Goal: Information Seeking & Learning: Learn about a topic

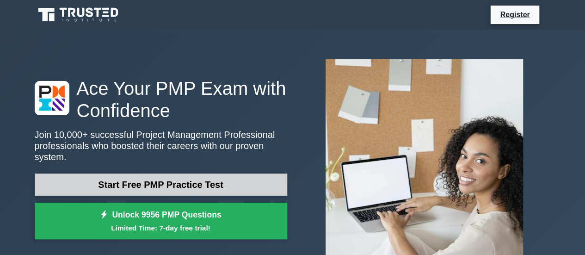
click at [192, 179] on link "Start Free PMP Practice Test" at bounding box center [161, 184] width 252 height 22
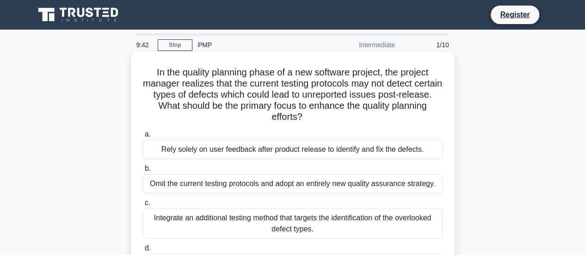
scroll to position [46, 0]
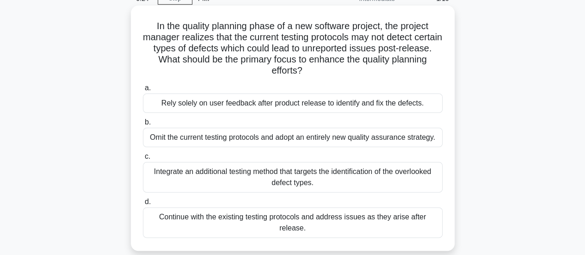
click at [310, 177] on div "Integrate an additional testing method that targets the identification of the o…" at bounding box center [293, 177] width 300 height 31
click at [143, 160] on input "c. Integrate an additional testing method that targets the identification of th…" at bounding box center [143, 157] width 0 height 6
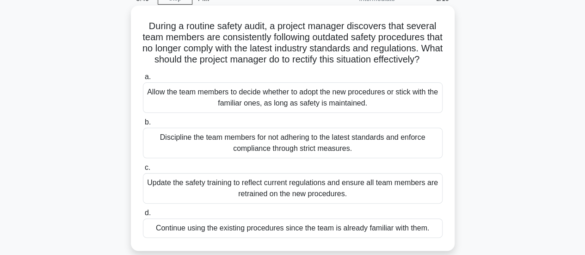
scroll to position [92, 0]
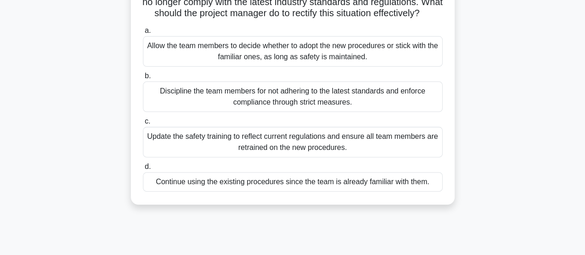
click at [329, 153] on div "Update the safety training to reflect current regulations and ensure all team m…" at bounding box center [293, 142] width 300 height 31
click at [143, 124] on input "c. Update the safety training to reflect current regulations and ensure all tea…" at bounding box center [143, 121] width 0 height 6
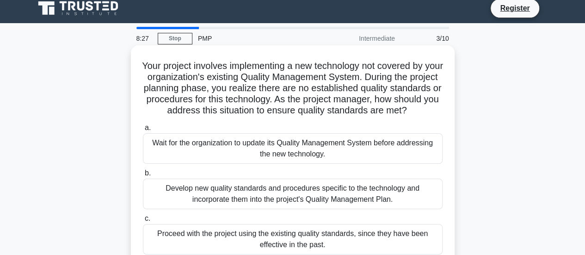
scroll to position [0, 0]
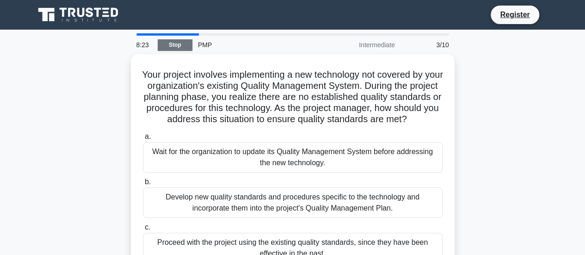
click at [174, 43] on link "Stop" at bounding box center [175, 45] width 35 height 12
